Goal: Task Accomplishment & Management: Complete application form

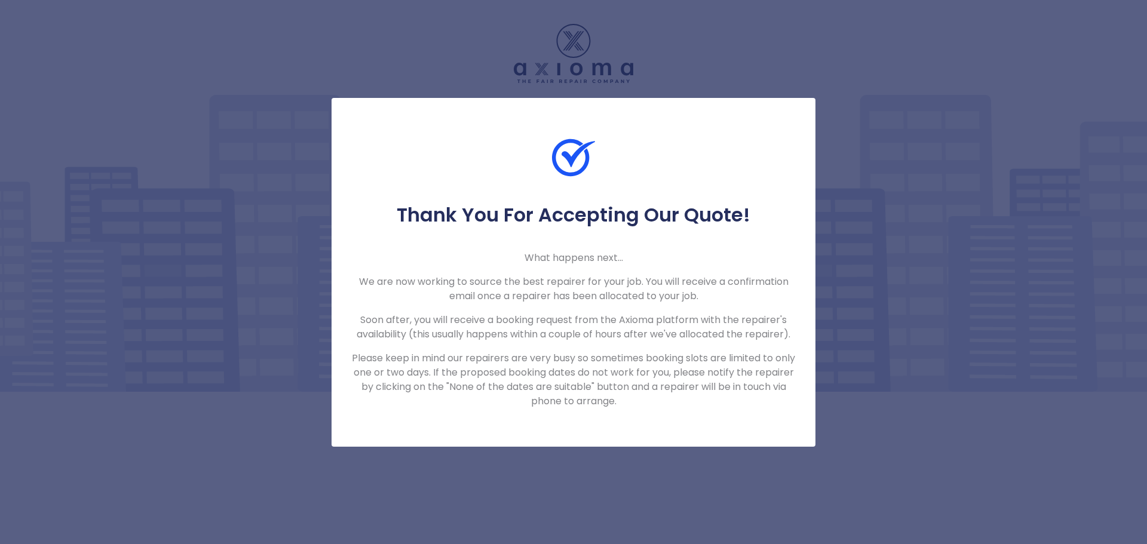
click at [847, 128] on div "Thank You For Accepting Our Quote! What happens next... We are now working to s…" at bounding box center [573, 272] width 1147 height 544
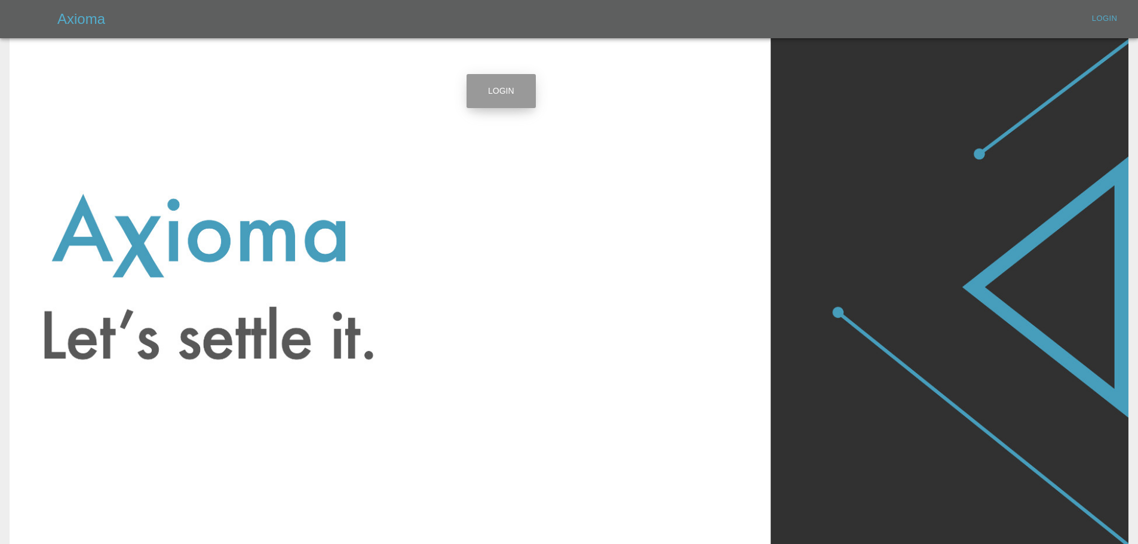
click at [499, 88] on link "Login" at bounding box center [501, 91] width 69 height 34
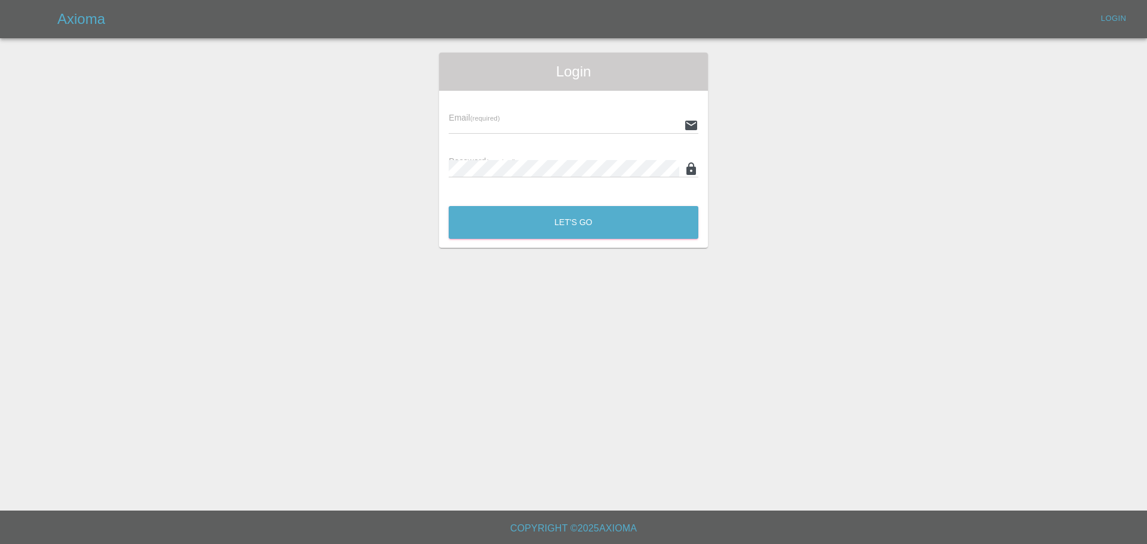
click at [500, 115] on small "(required)" at bounding box center [485, 118] width 30 height 7
click at [88, 15] on h5 "Axioma" at bounding box center [81, 19] width 48 height 19
click at [70, 21] on h5 "Axioma" at bounding box center [81, 19] width 48 height 19
